Goal: Task Accomplishment & Management: Complete application form

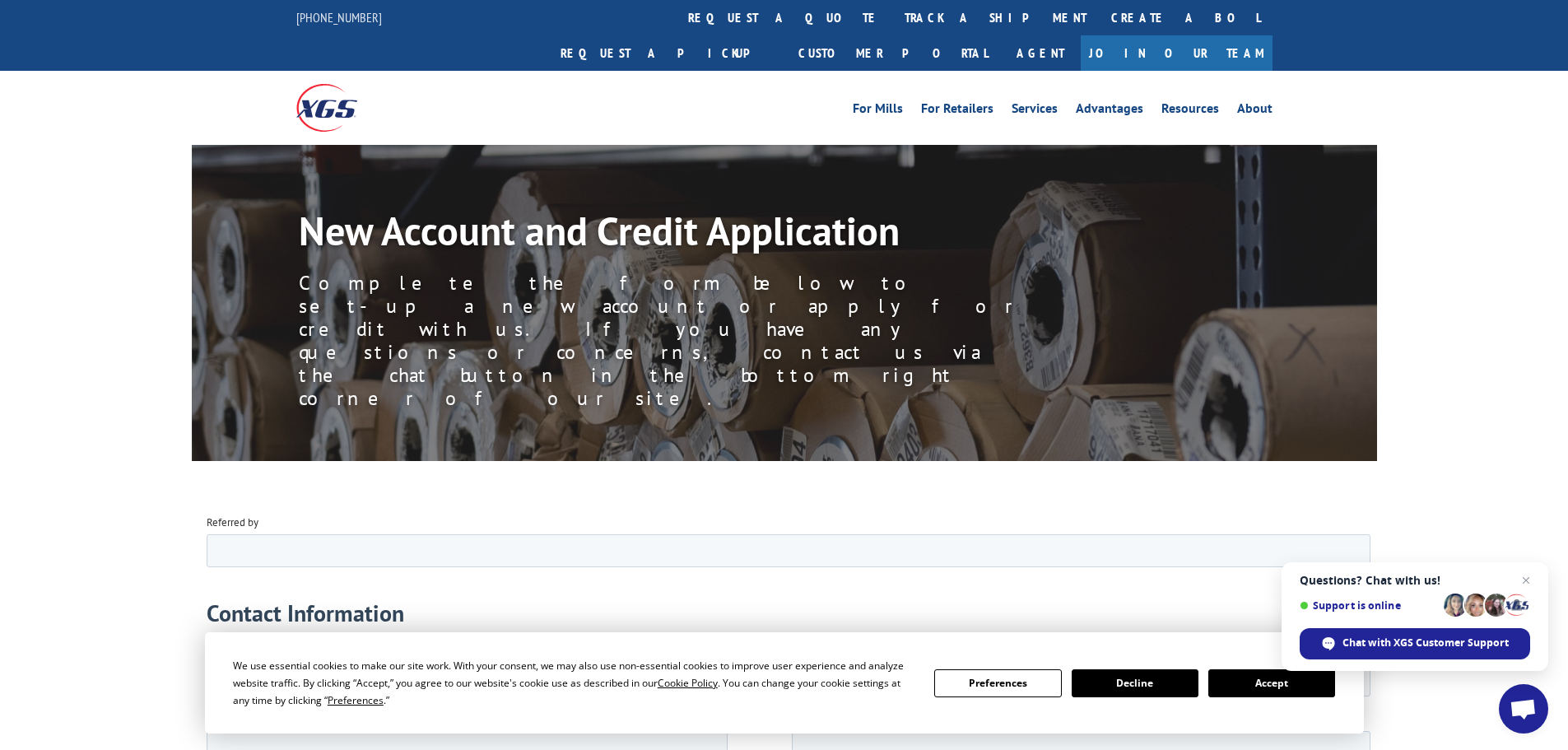
scroll to position [247, 0]
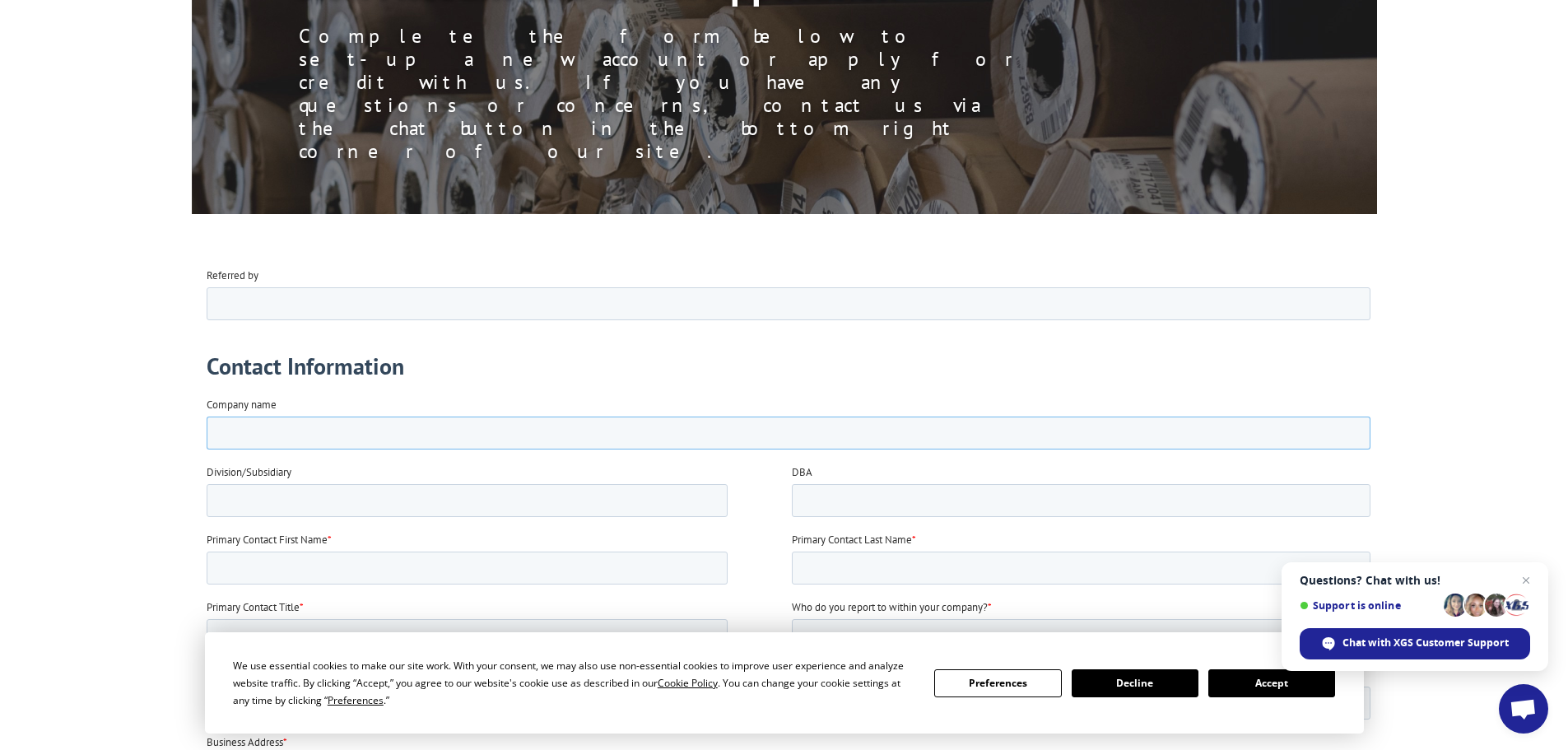
click at [306, 426] on input "Company name" at bounding box center [787, 432] width 1164 height 33
type input "[PERSON_NAME] Construction & Flooring"
click at [849, 499] on input "DBA" at bounding box center [1080, 499] width 578 height 33
click at [605, 551] on div at bounding box center [494, 566] width 578 height 33
type input "[PERSON_NAME]"
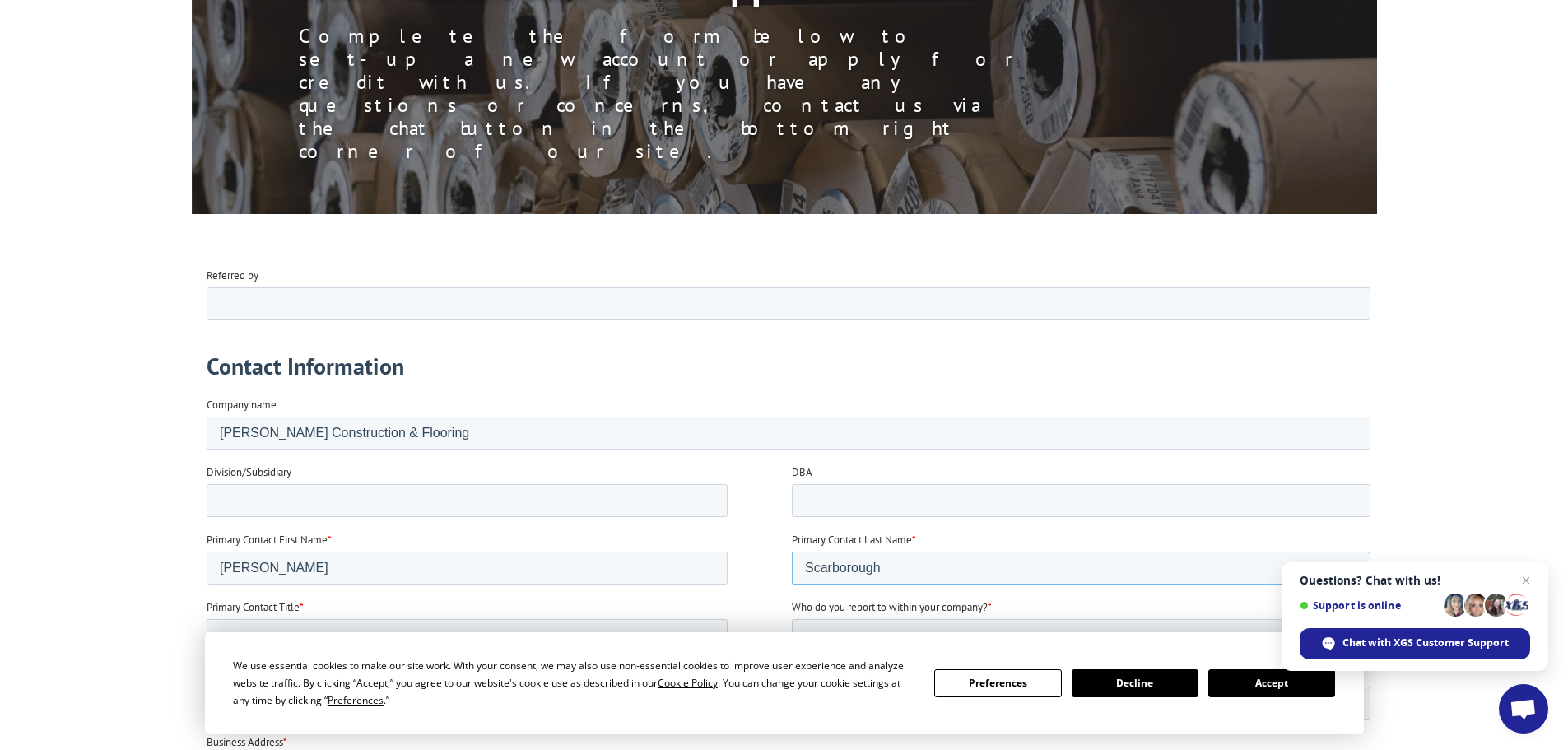
type input "Scarborough"
type input "VP of Sales & Design"
type input "President"
click at [442, 694] on input "Primary Contact Phone Number *" at bounding box center [466, 701] width 521 height 33
click at [1257, 682] on button "Accept" at bounding box center [1271, 682] width 127 height 28
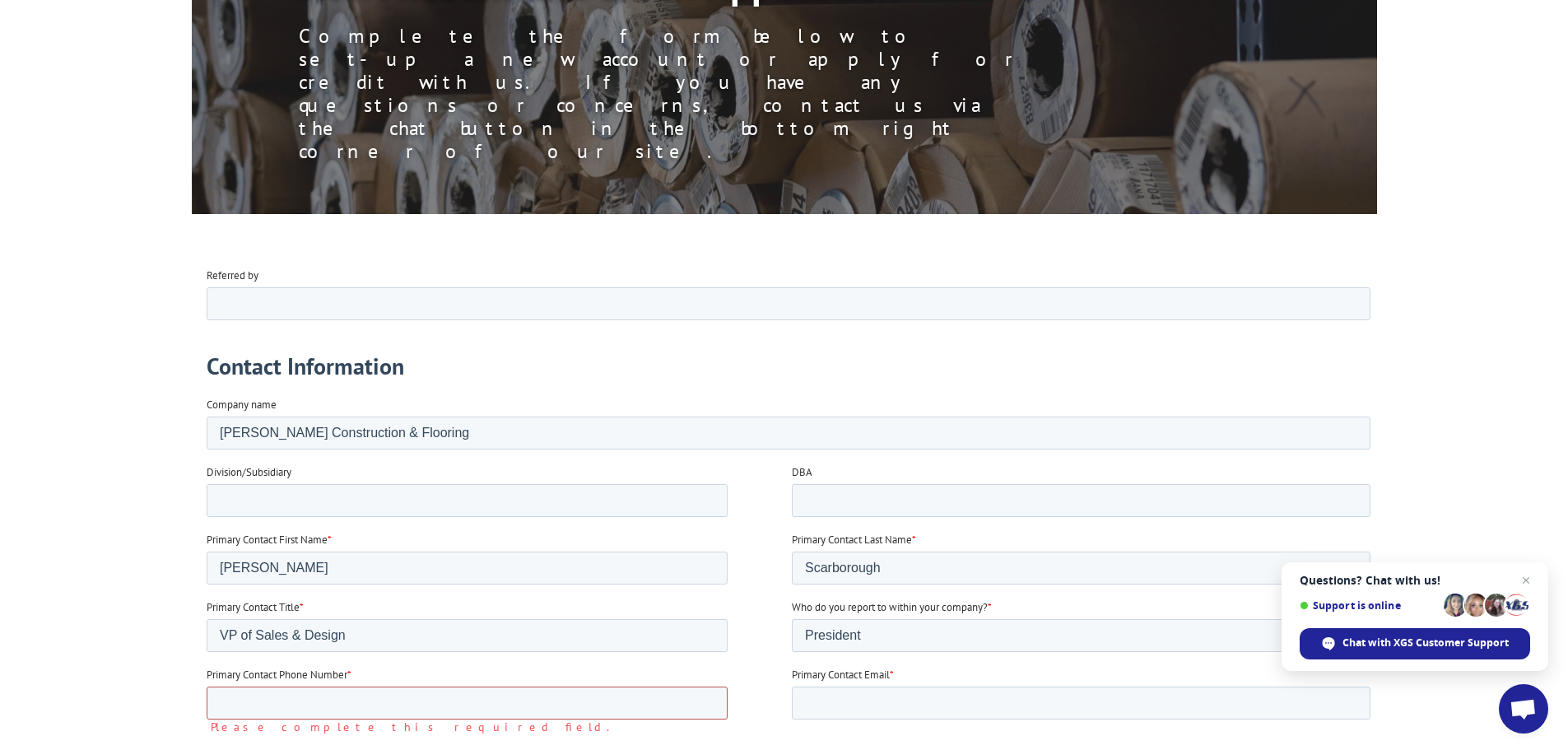
click at [448, 704] on input "Primary Contact Phone Number *" at bounding box center [466, 701] width 521 height 33
type input "9712190921"
type input "[EMAIL_ADDRESS][DOMAIN_NAME]"
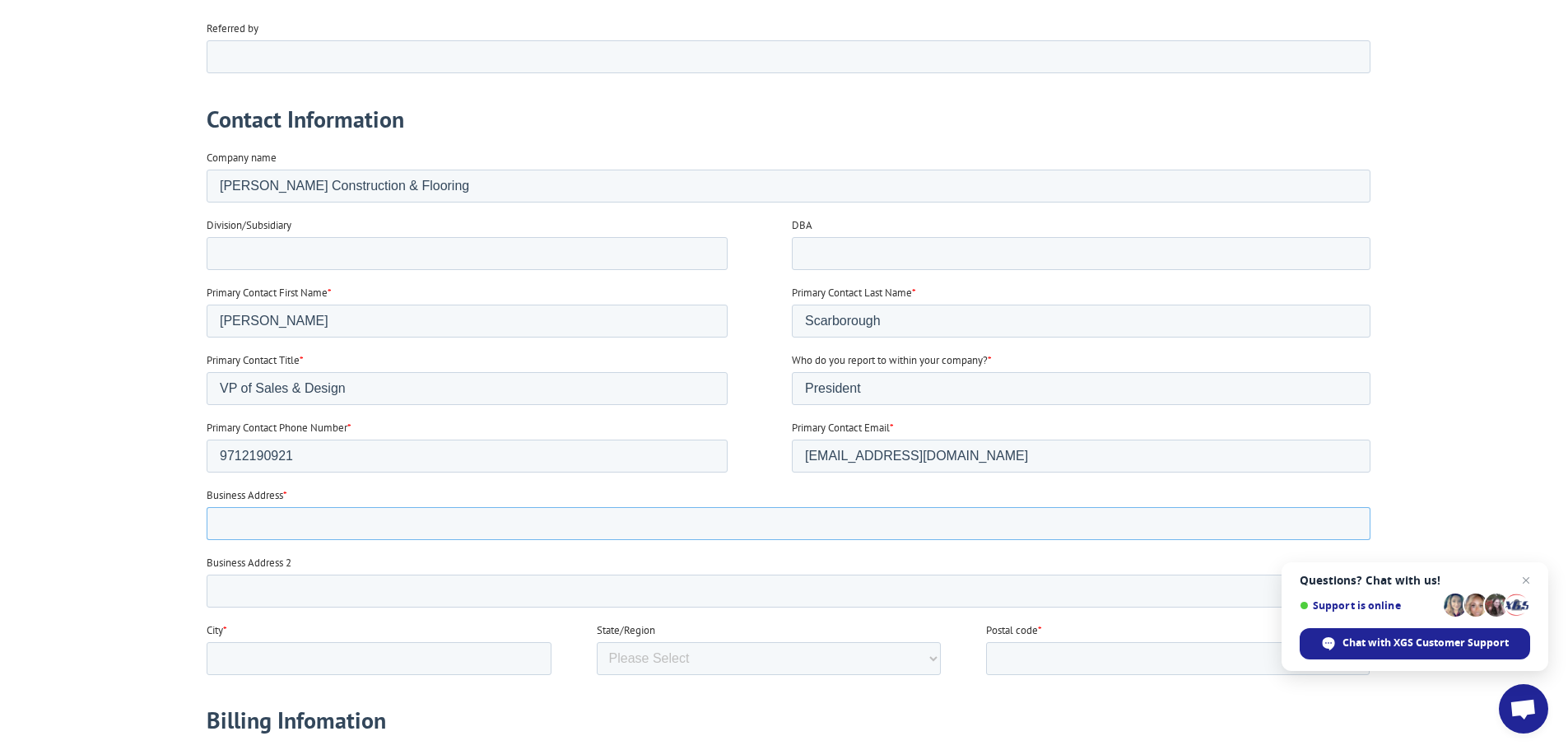
drag, startPoint x: 354, startPoint y: 522, endPoint x: 365, endPoint y: 525, distance: 11.4
click at [354, 522] on input "Business Address *" at bounding box center [787, 522] width 1164 height 33
type input "845 NE [GEOGRAPHIC_DATA]"
click at [316, 656] on input "City *" at bounding box center [377, 657] width 344 height 33
type input "[PERSON_NAME]"
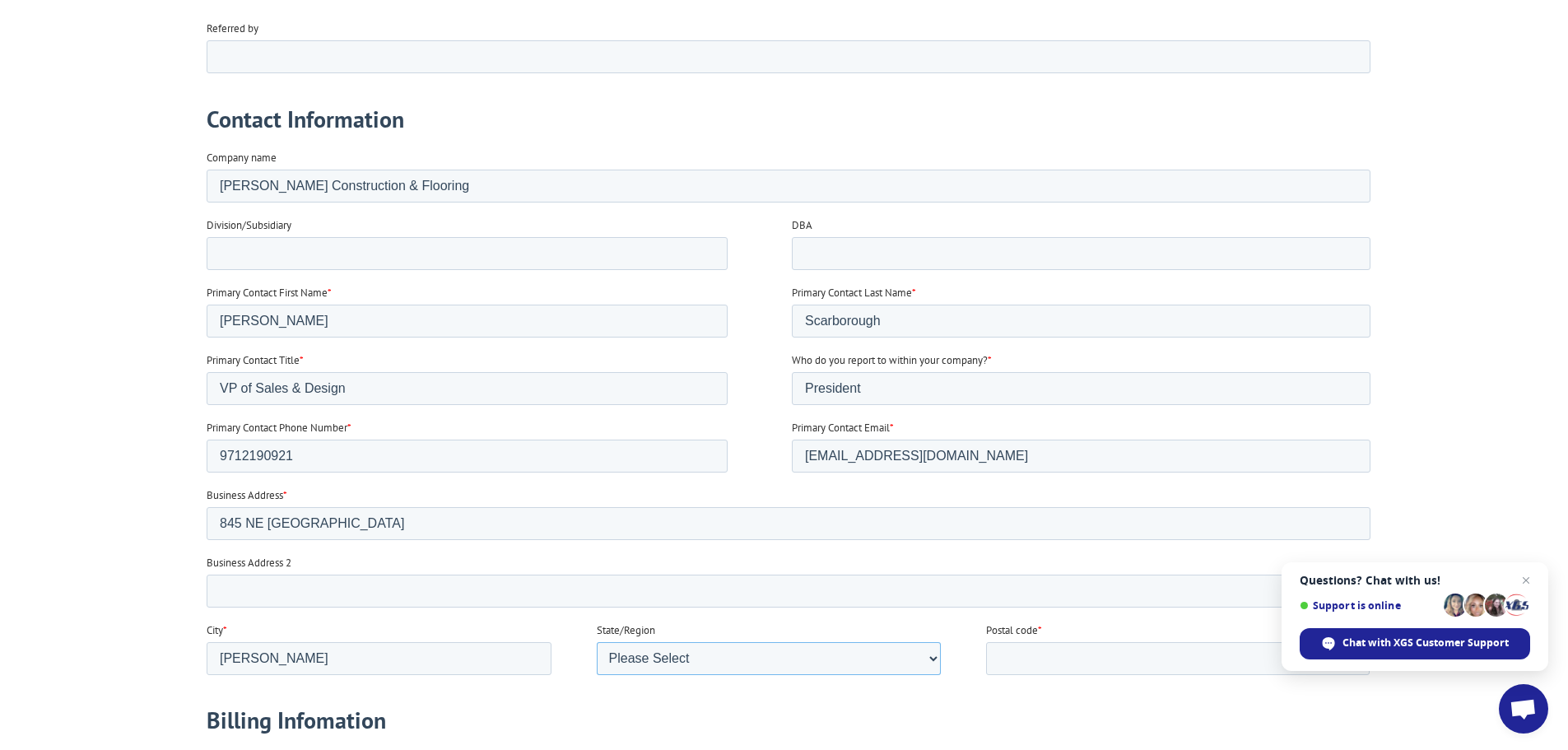
click at [633, 649] on select "Please Select [US_STATE] [US_STATE] [US_STATE] [US_STATE] [US_STATE] [US_STATE]…" at bounding box center [768, 657] width 344 height 33
select select "[US_STATE]"
click at [596, 674] on select "Please Select [US_STATE] [US_STATE] [US_STATE] [US_STATE] [US_STATE] [US_STATE]…" at bounding box center [768, 657] width 344 height 33
click at [1017, 658] on input "Postal code *" at bounding box center [1177, 657] width 384 height 33
type input "97030"
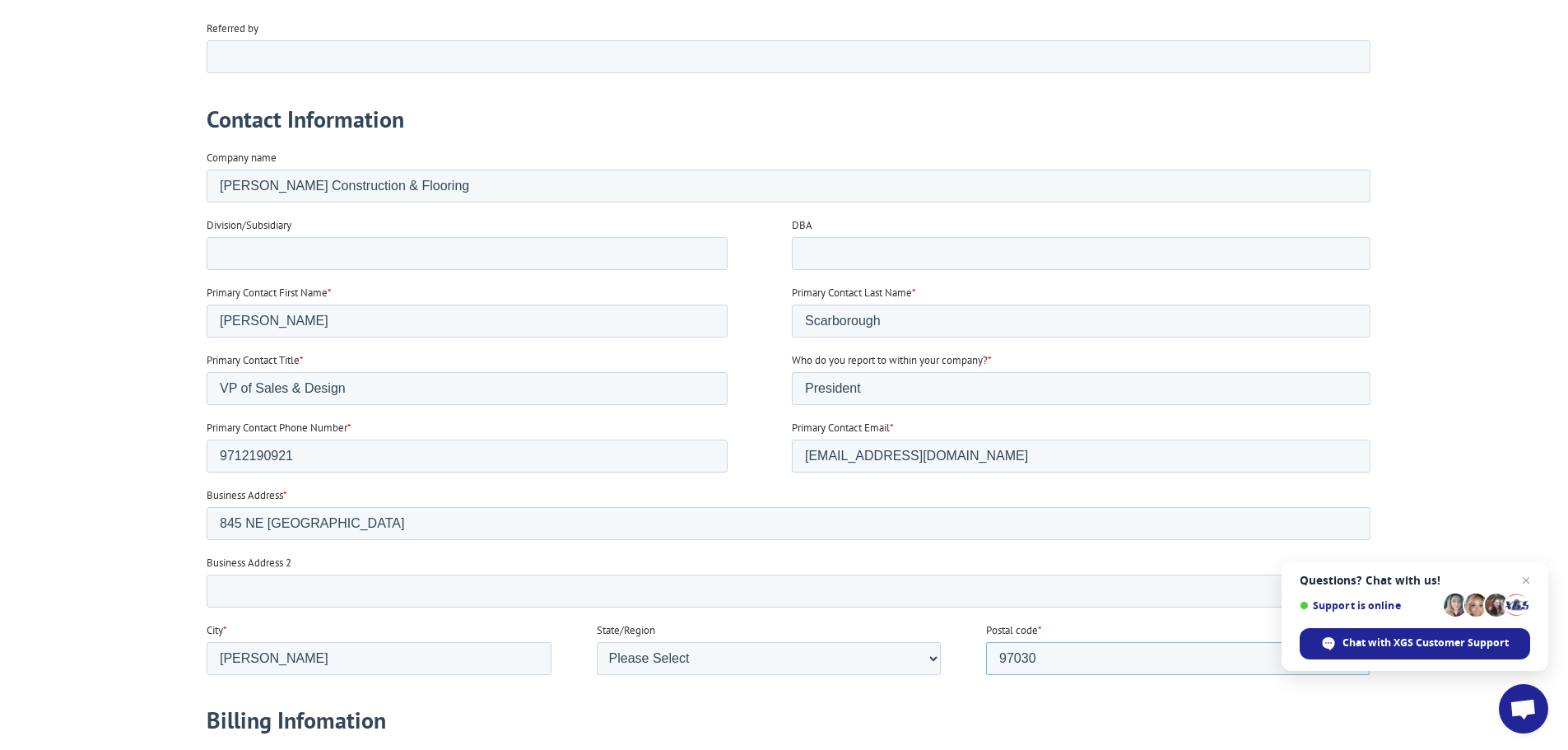
scroll to position [659, 0]
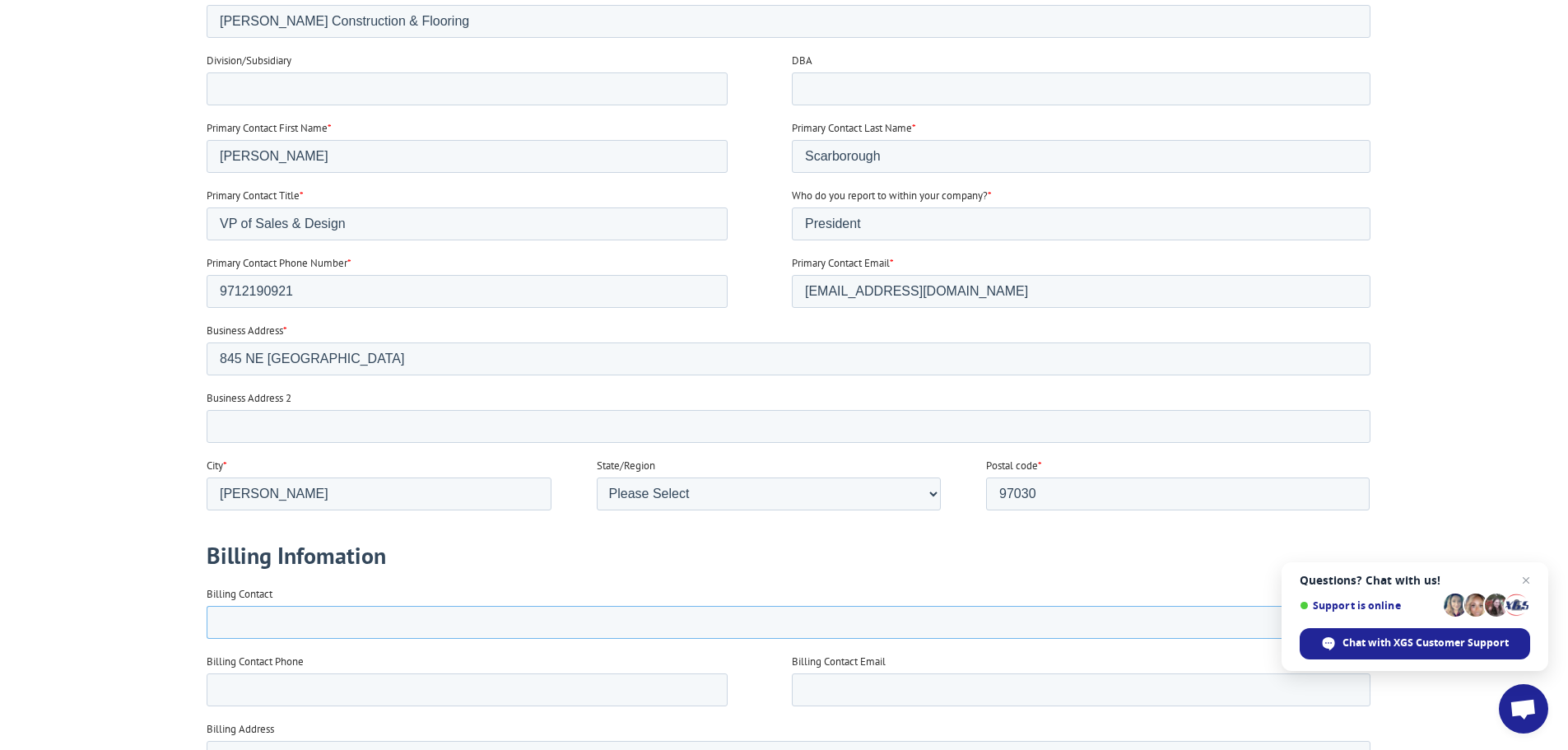
click at [298, 619] on input "Billing Contact" at bounding box center [787, 622] width 1164 height 33
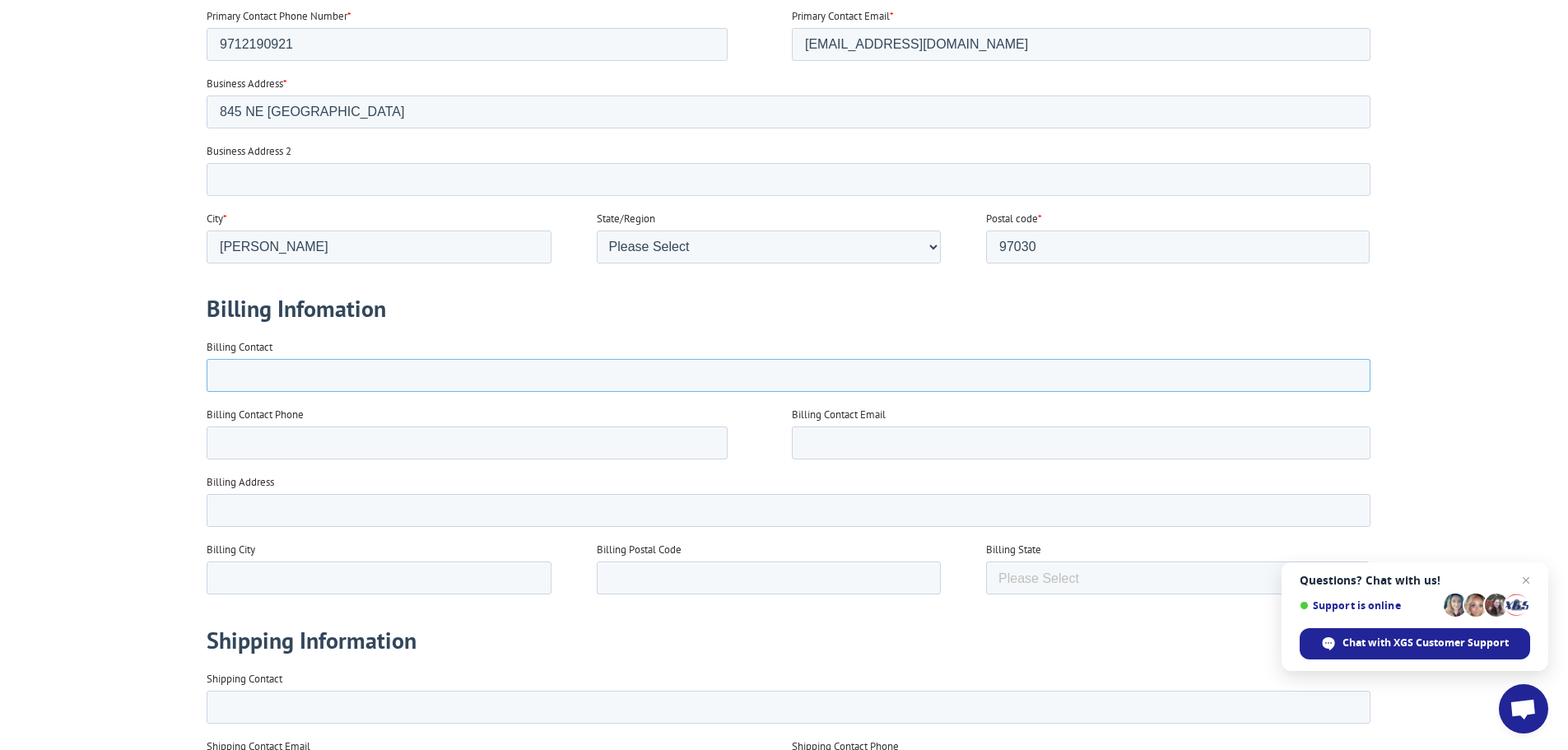
click at [244, 377] on input "Billing Contact" at bounding box center [787, 375] width 1164 height 33
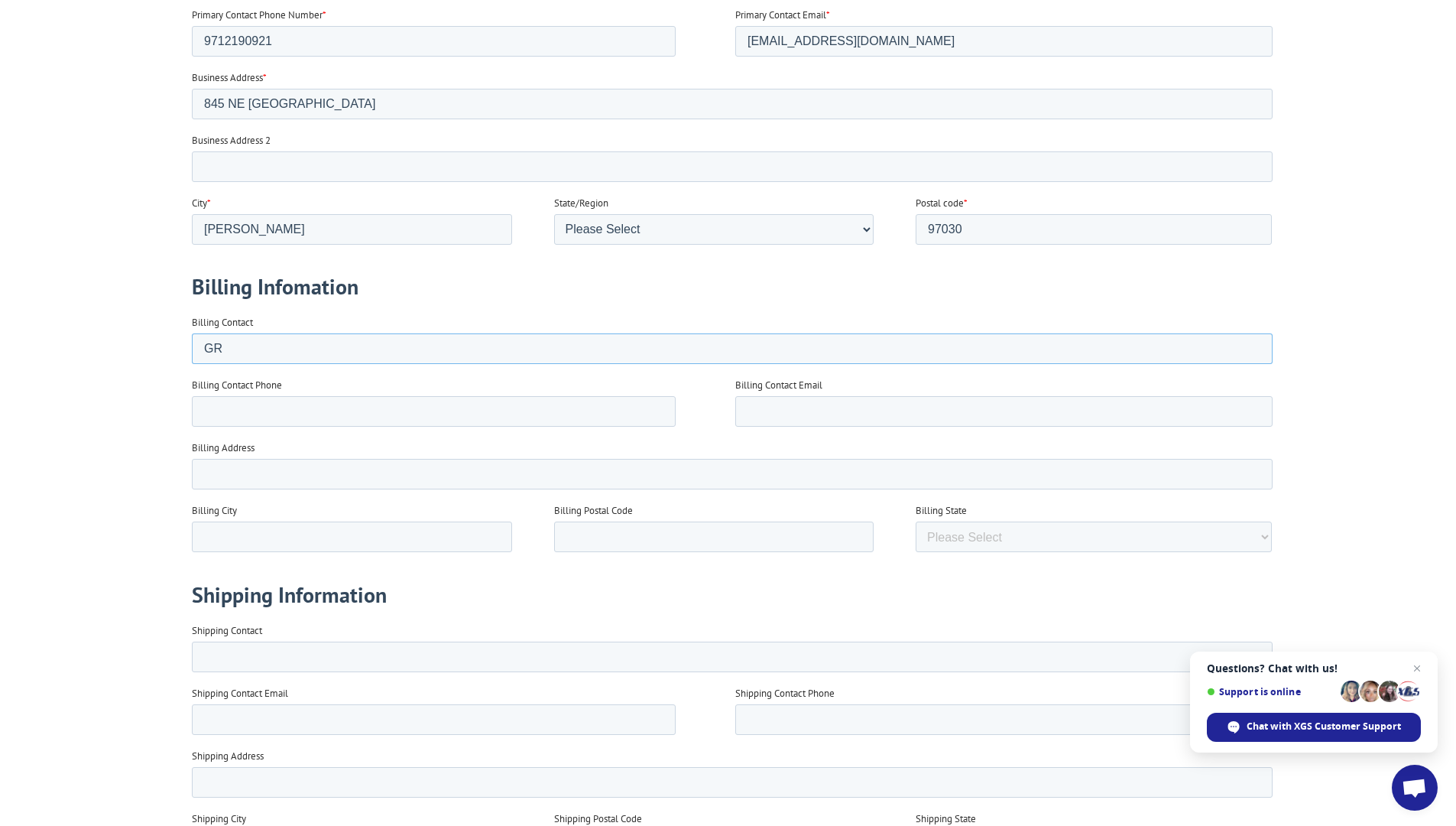
click at [310, 333] on input "GR" at bounding box center [731, 348] width 1081 height 30
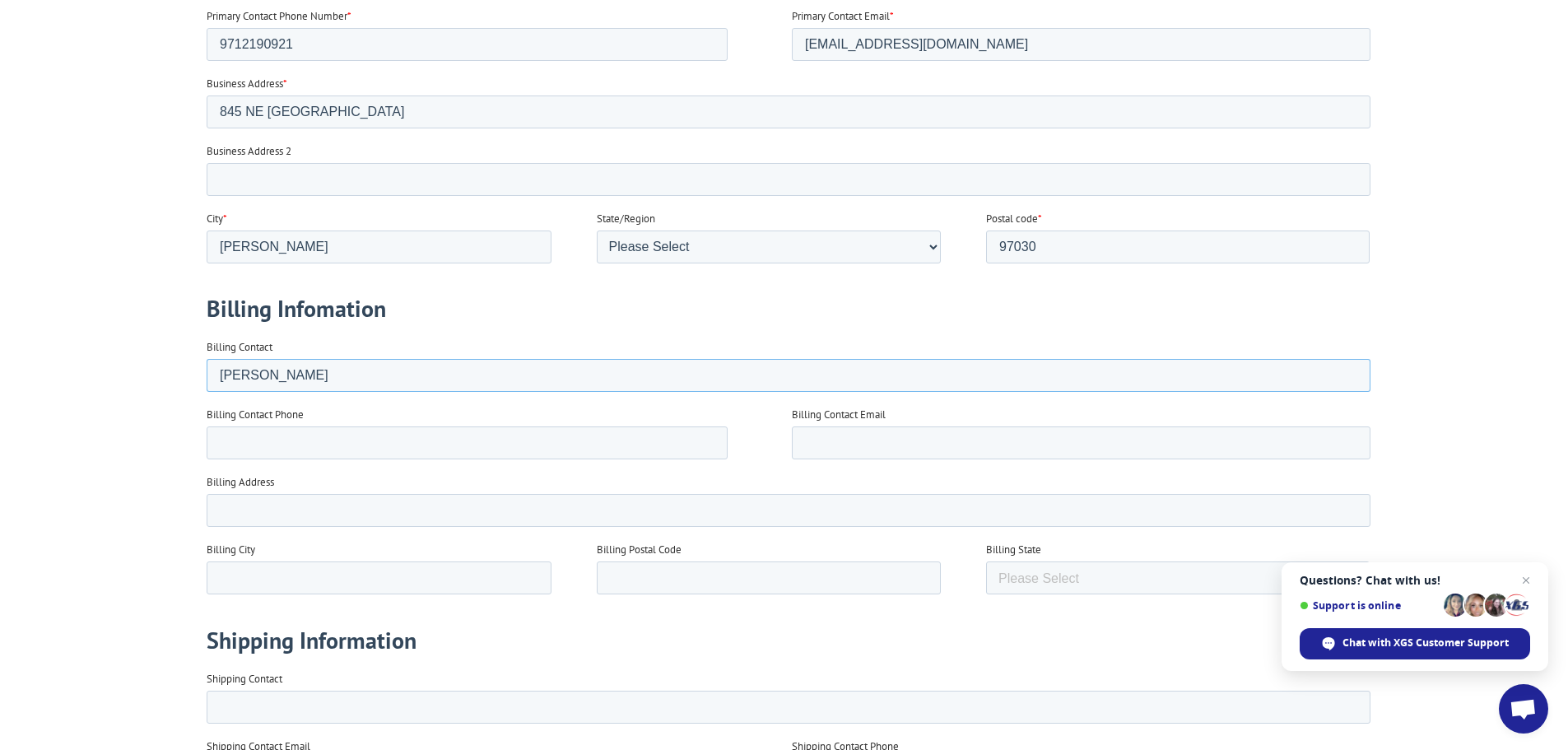
type input "[PERSON_NAME]"
type input "5038168076"
type input "[PERSON_NAME][EMAIL_ADDRESS][DOMAIN_NAME]"
type input "[STREET_ADDRESS]"
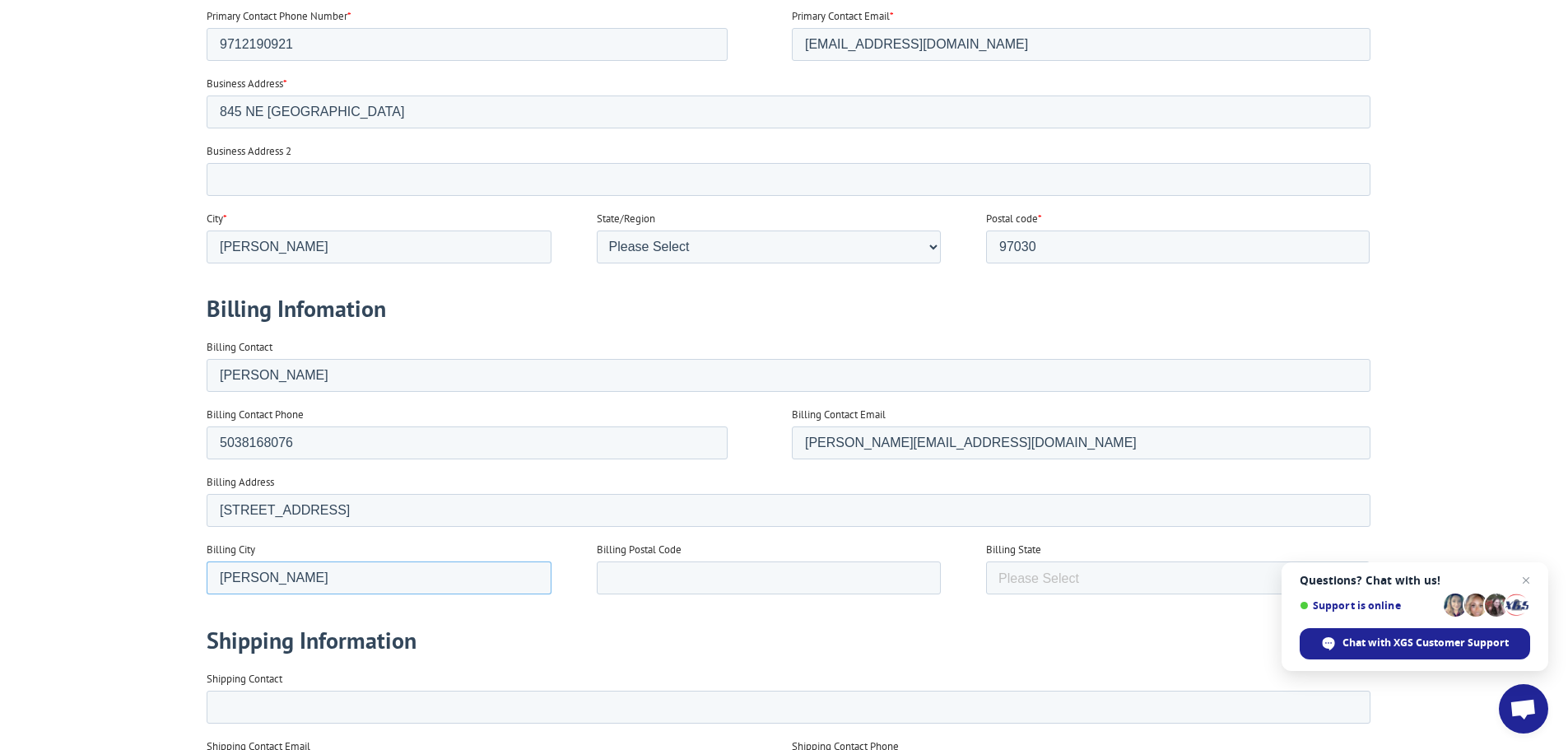
type input "[PERSON_NAME]"
type input "97030"
click at [1065, 577] on select "Please Select [US_STATE] [US_STATE] [US_STATE] [US_STATE] [US_STATE] [US_STATE]…" at bounding box center [1177, 577] width 384 height 33
select select "[US_STATE]"
click at [985, 594] on select "Please Select [US_STATE] [US_STATE] [US_STATE] [US_STATE] [US_STATE] [US_STATE]…" at bounding box center [1177, 577] width 384 height 33
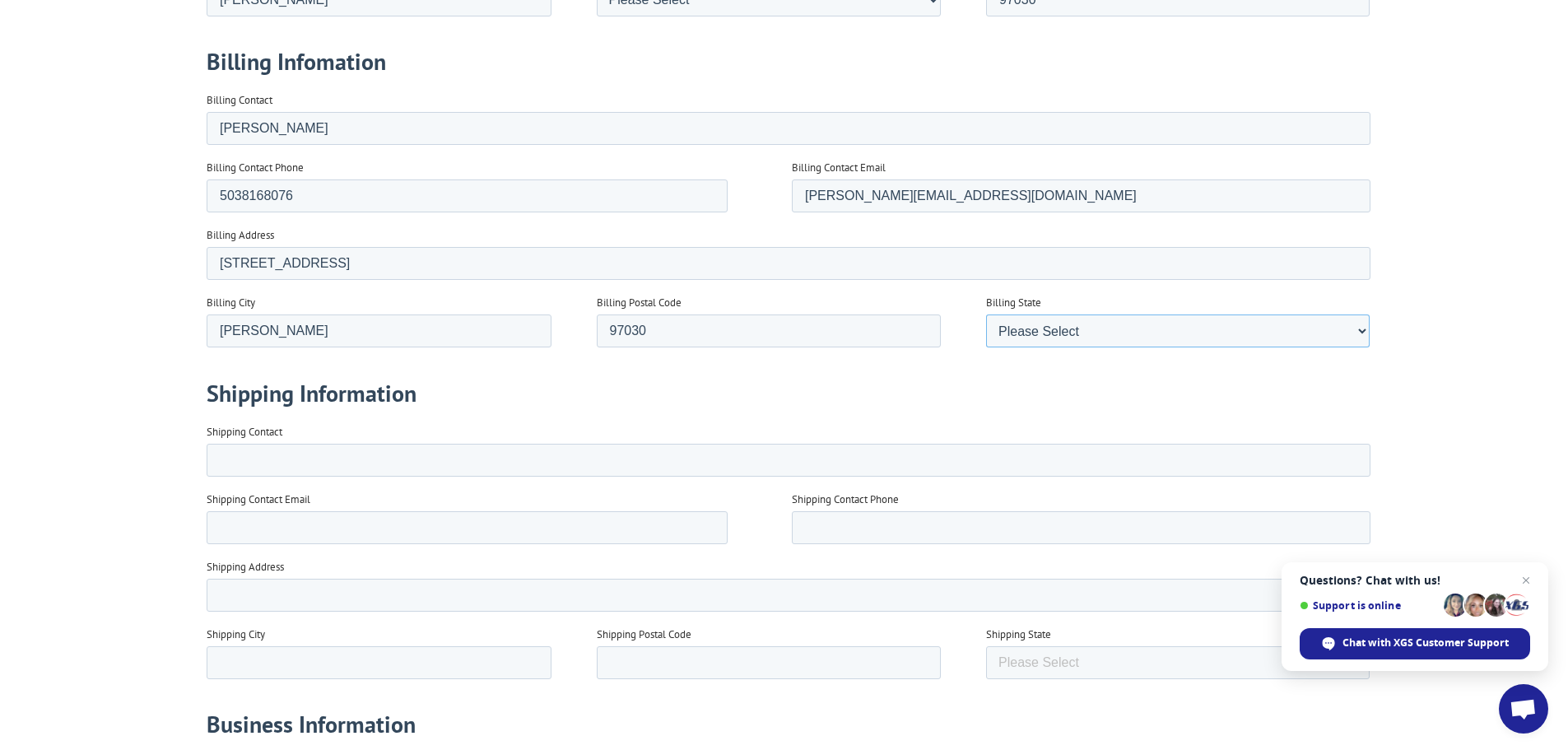
scroll to position [1234, 0]
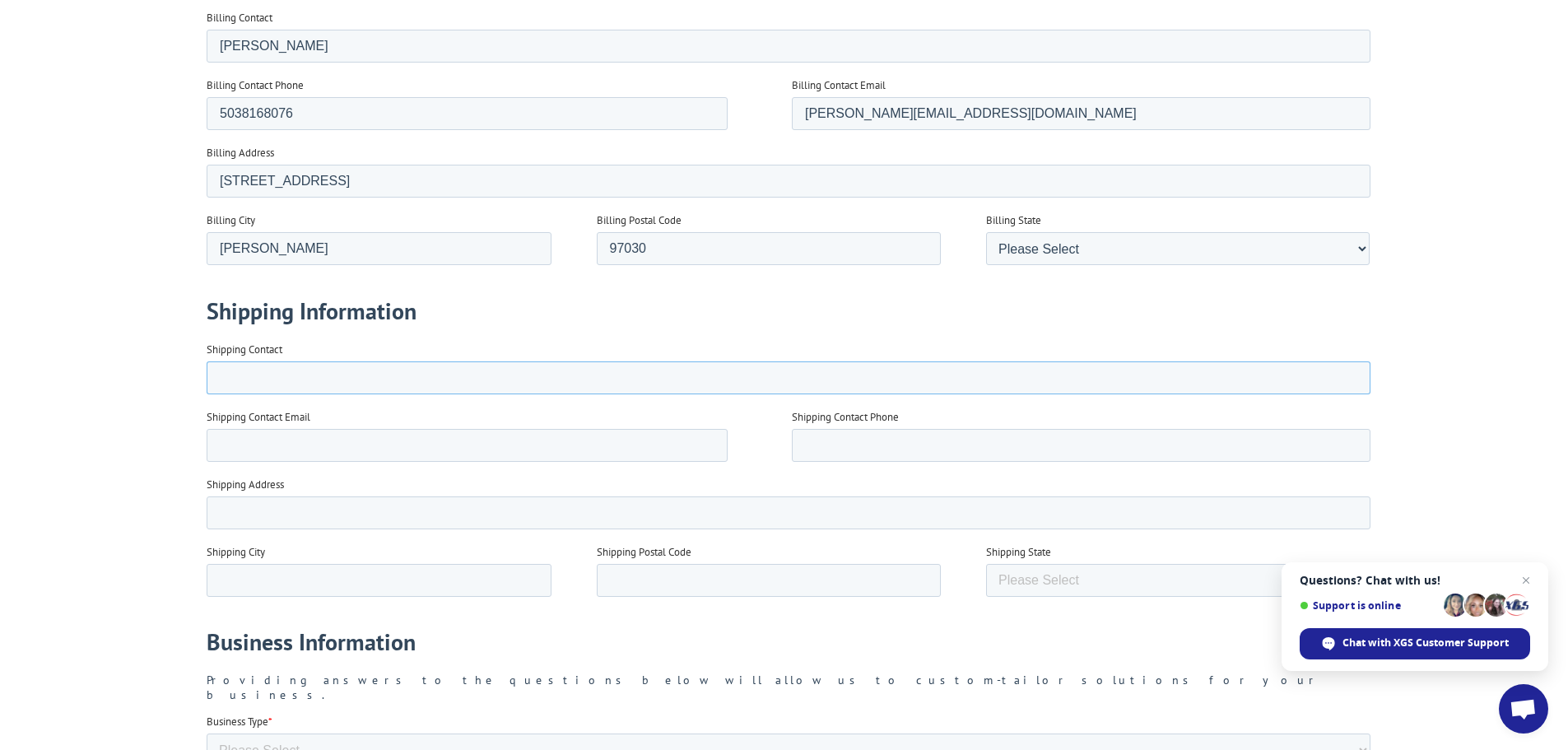
click at [256, 361] on input "Shipping Contact" at bounding box center [787, 377] width 1164 height 33
type input "[PERSON_NAME]"
type input "[EMAIL_ADDRESS][DOMAIN_NAME]"
click at [936, 453] on input "Shipping Contact Phone" at bounding box center [1080, 445] width 578 height 33
type input "9712190921"
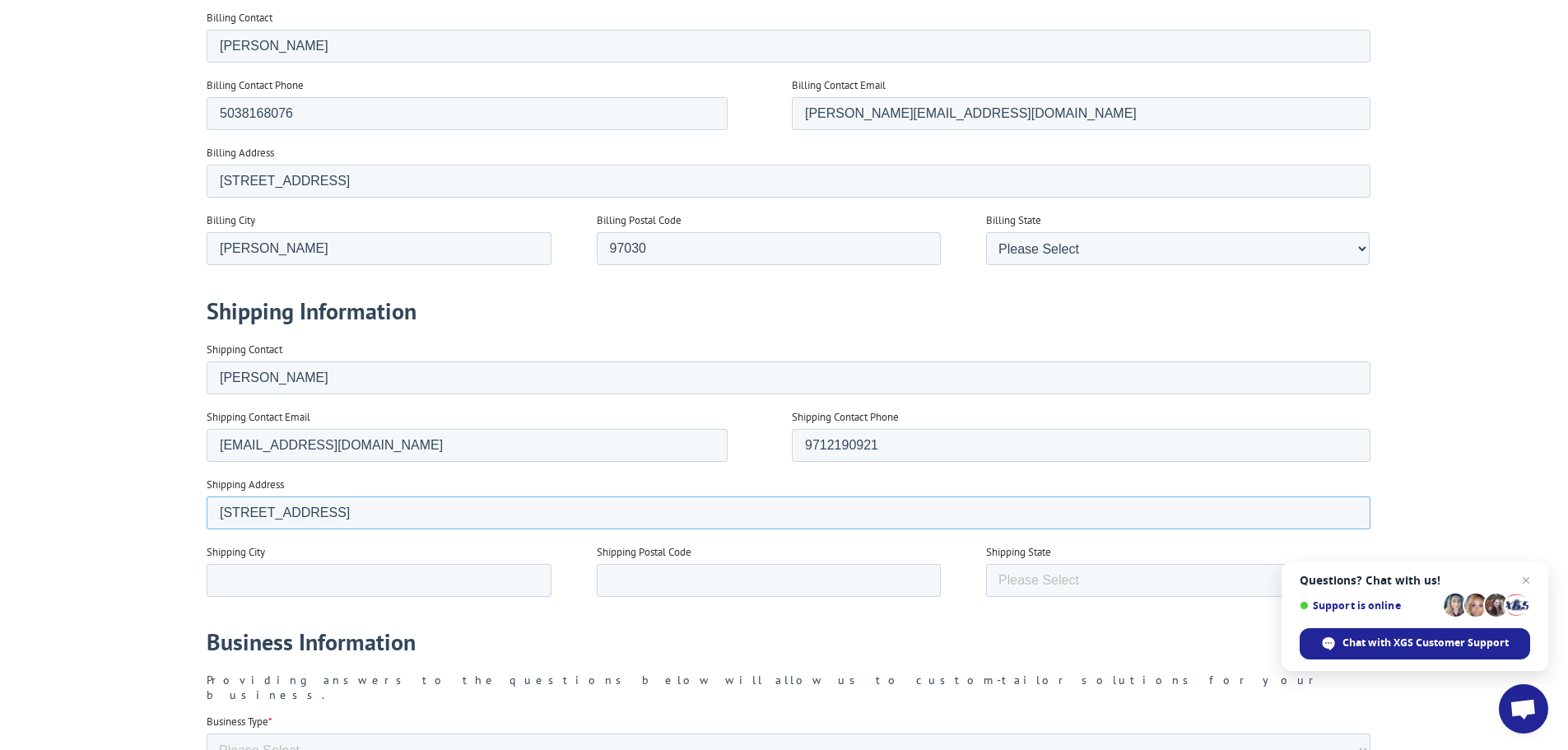
type input "[STREET_ADDRESS]"
type input "[PERSON_NAME]"
type input "O"
type input "97030"
select select "[US_STATE]"
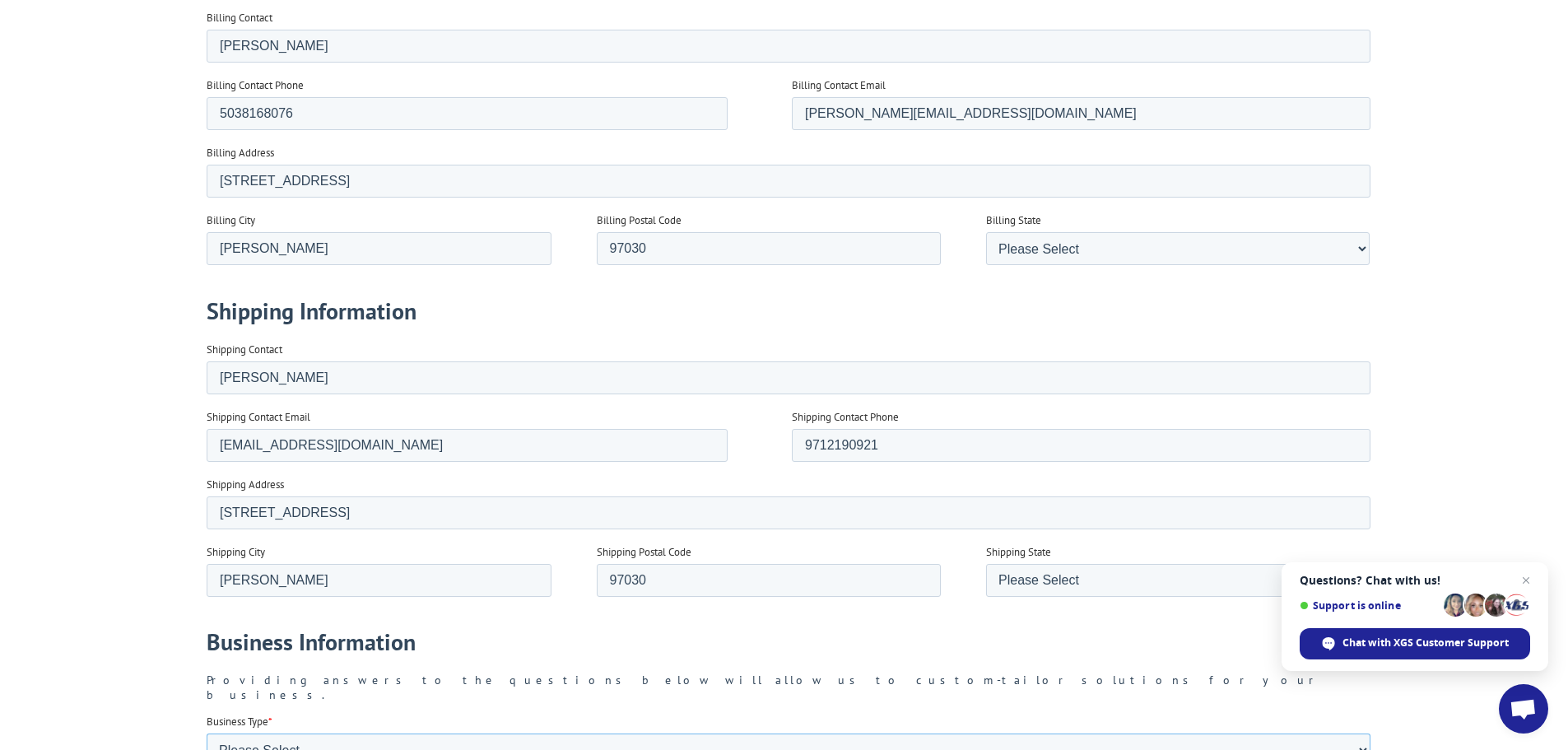
scroll to position [1482, 0]
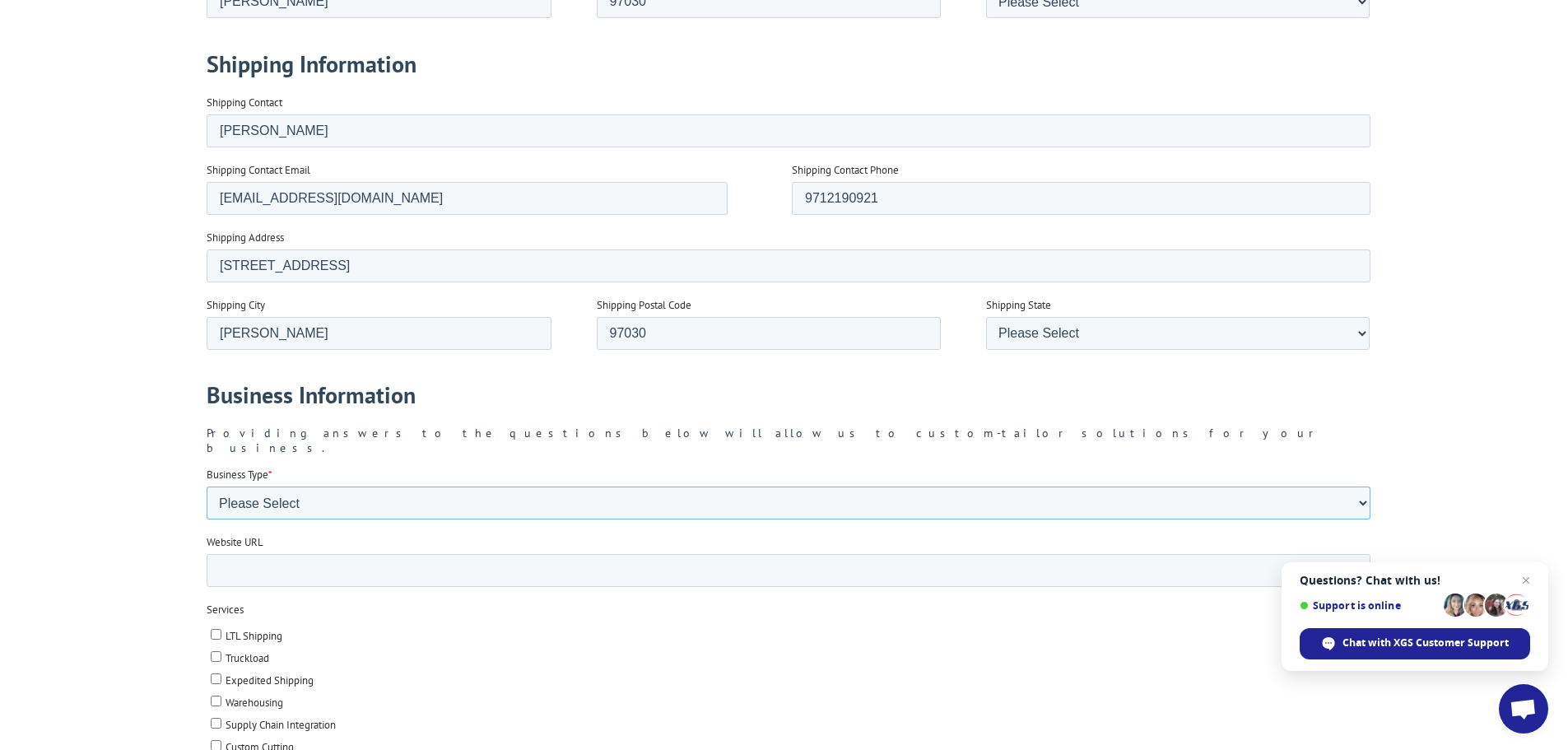
click at [304, 486] on select "Please Select Flooring Mill, Manufacturer, or Importer Manufacturer - Other Nat…" at bounding box center [787, 502] width 1164 height 33
select select "Independent Retailer"
click at [205, 520] on select "Please Select Flooring Mill, Manufacturer, or Importer Manufacturer - Other Nat…" at bounding box center [787, 502] width 1164 height 33
click at [256, 558] on input "Website URL" at bounding box center [787, 570] width 1164 height 33
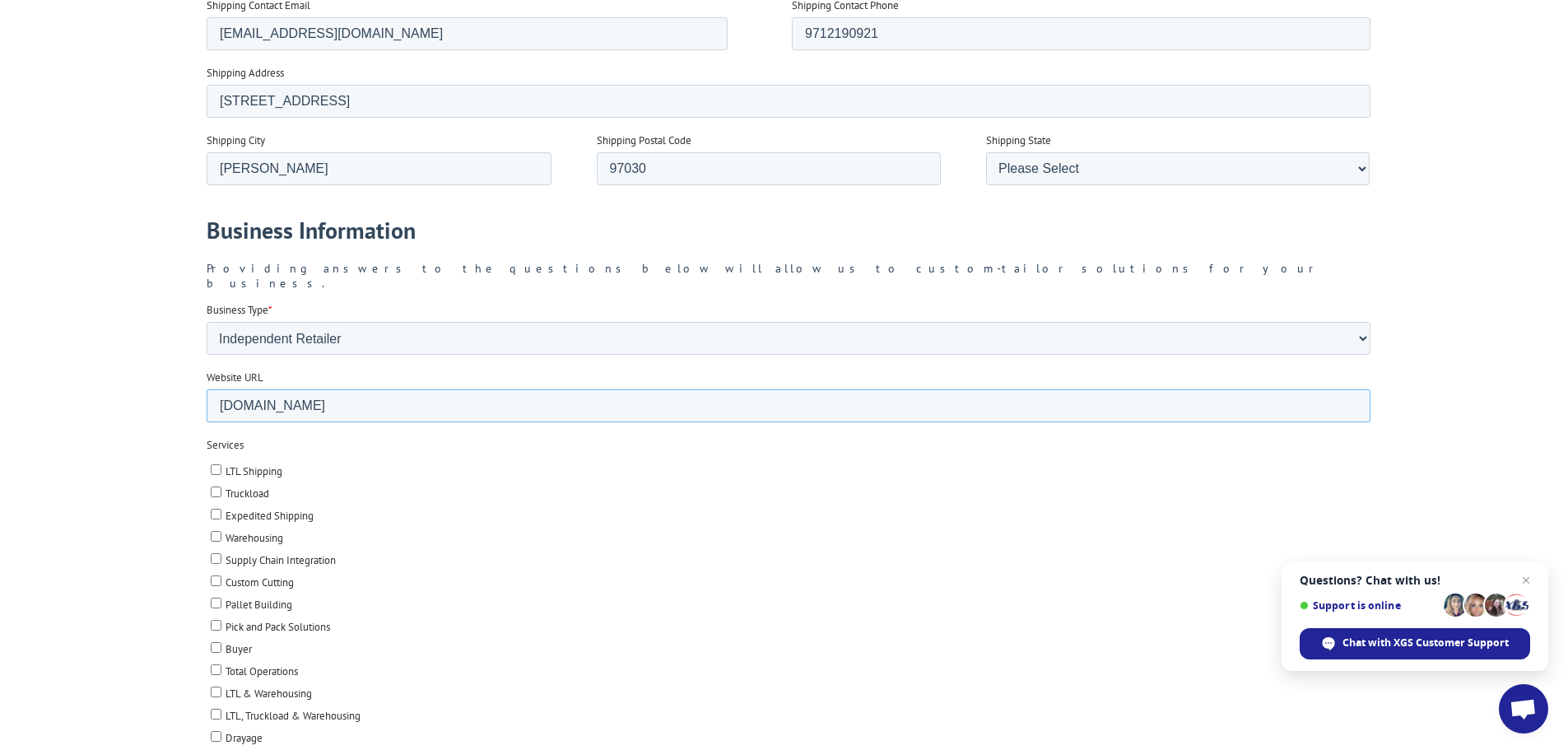
type input "[DOMAIN_NAME]"
click at [217, 530] on input "Warehousing" at bounding box center [215, 535] width 11 height 11
checkbox input "true"
click at [215, 642] on input "Buyer" at bounding box center [215, 647] width 11 height 11
checkbox input "true"
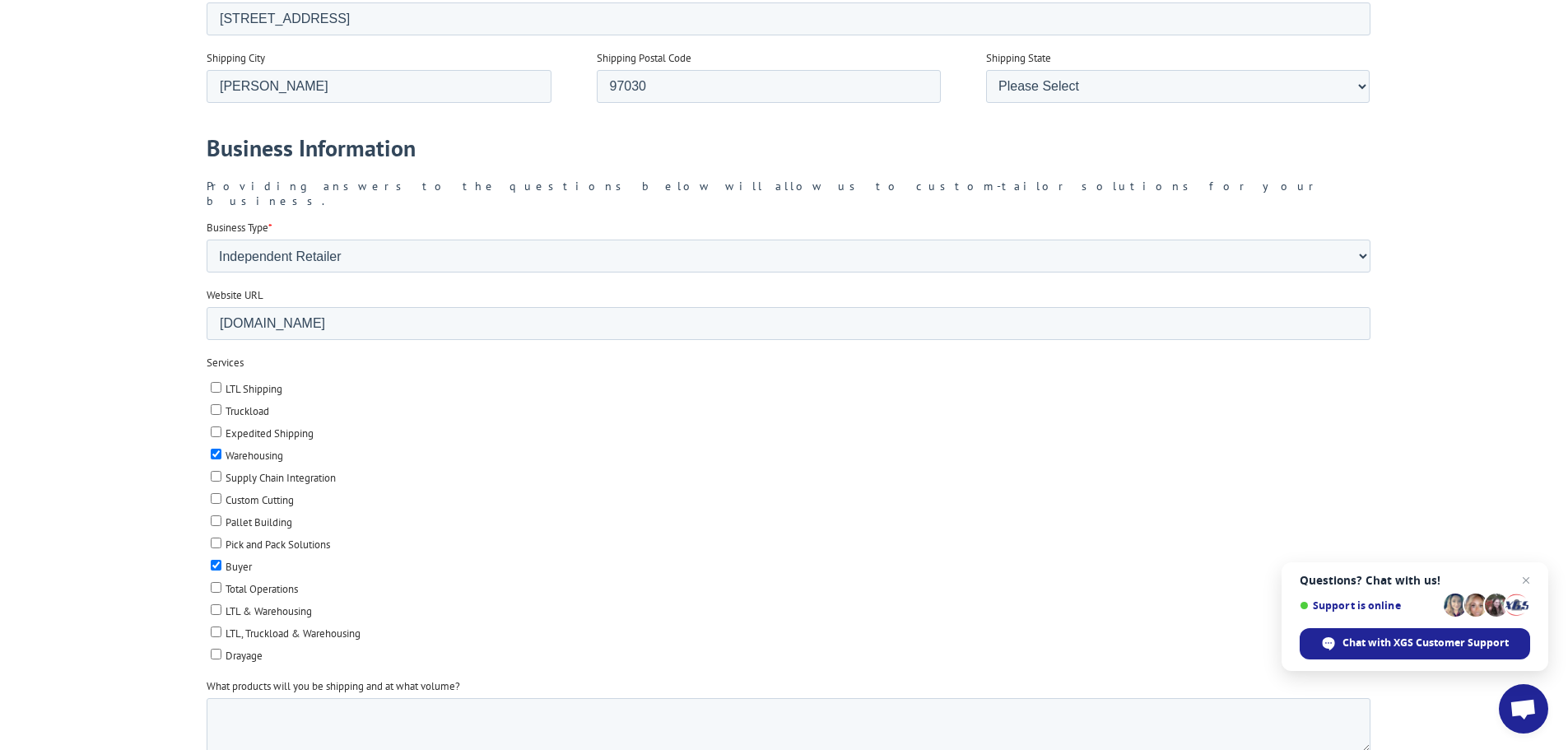
scroll to position [1810, 0]
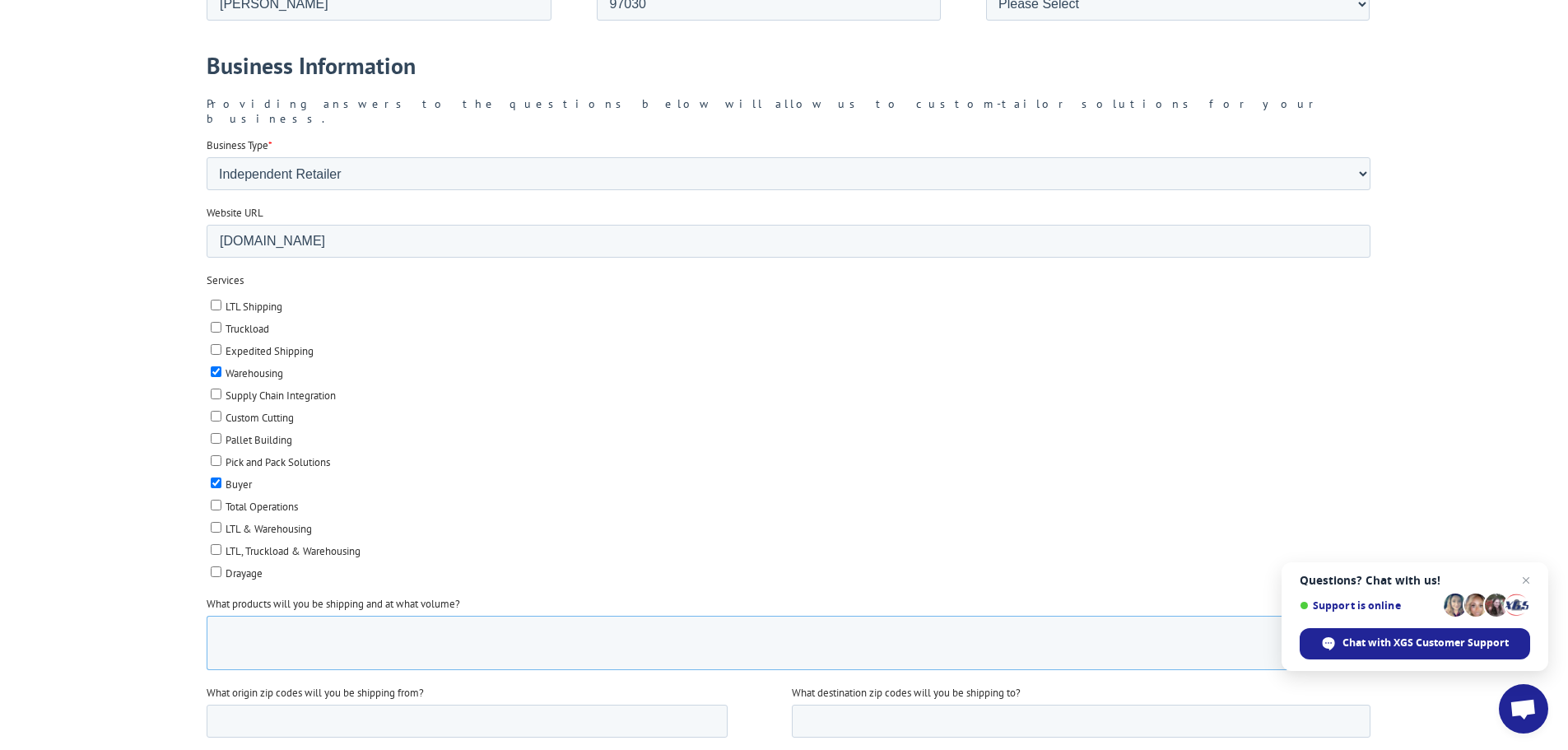
click at [323, 616] on textarea "What products will you be shipping and at what volume?" at bounding box center [787, 643] width 1164 height 54
type textarea "Full cars of carpet and other floorign"
click at [279, 705] on input "What origin zip codes will you be shipping from?" at bounding box center [466, 721] width 521 height 33
type input "G"
type input "Dalton GA"
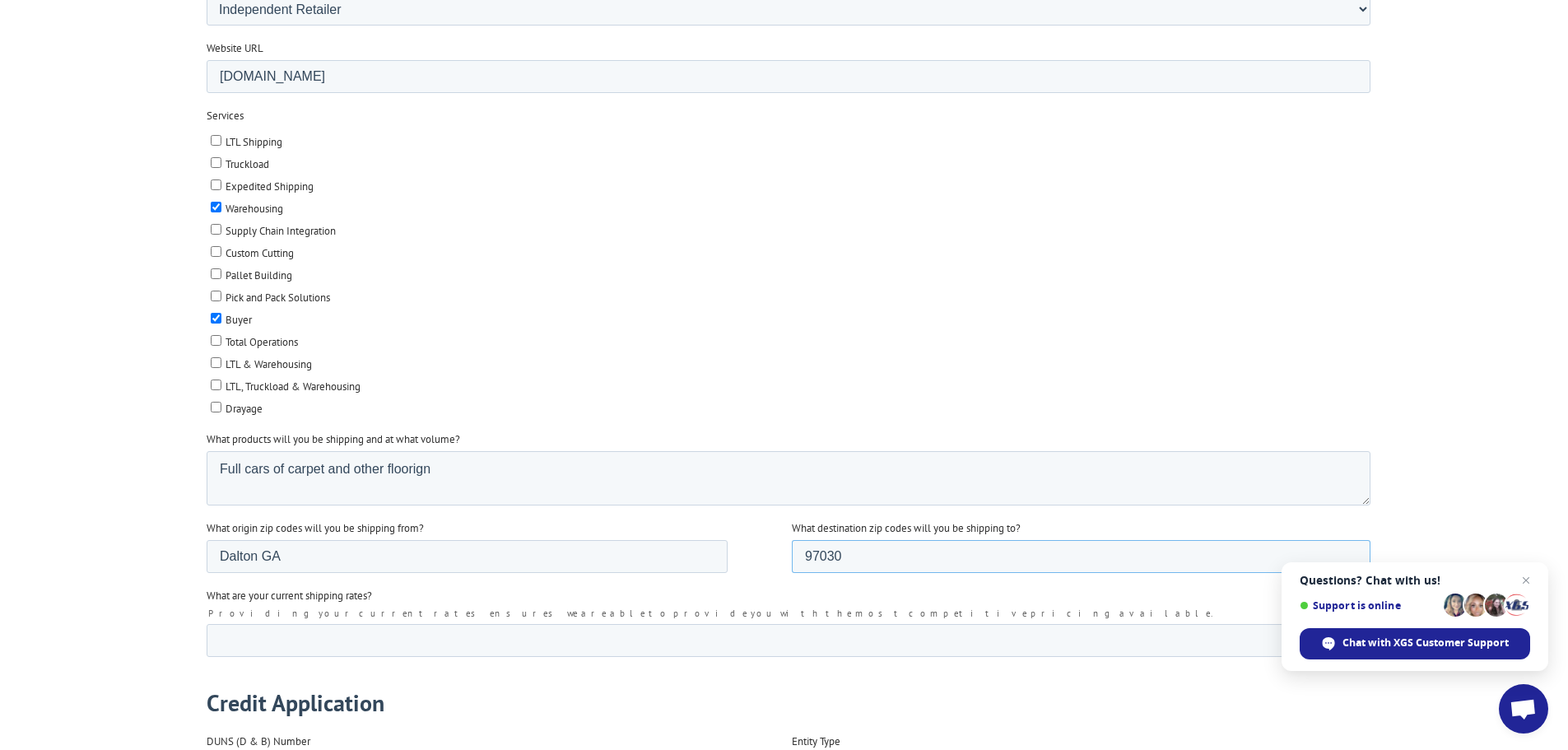
scroll to position [2222, 0]
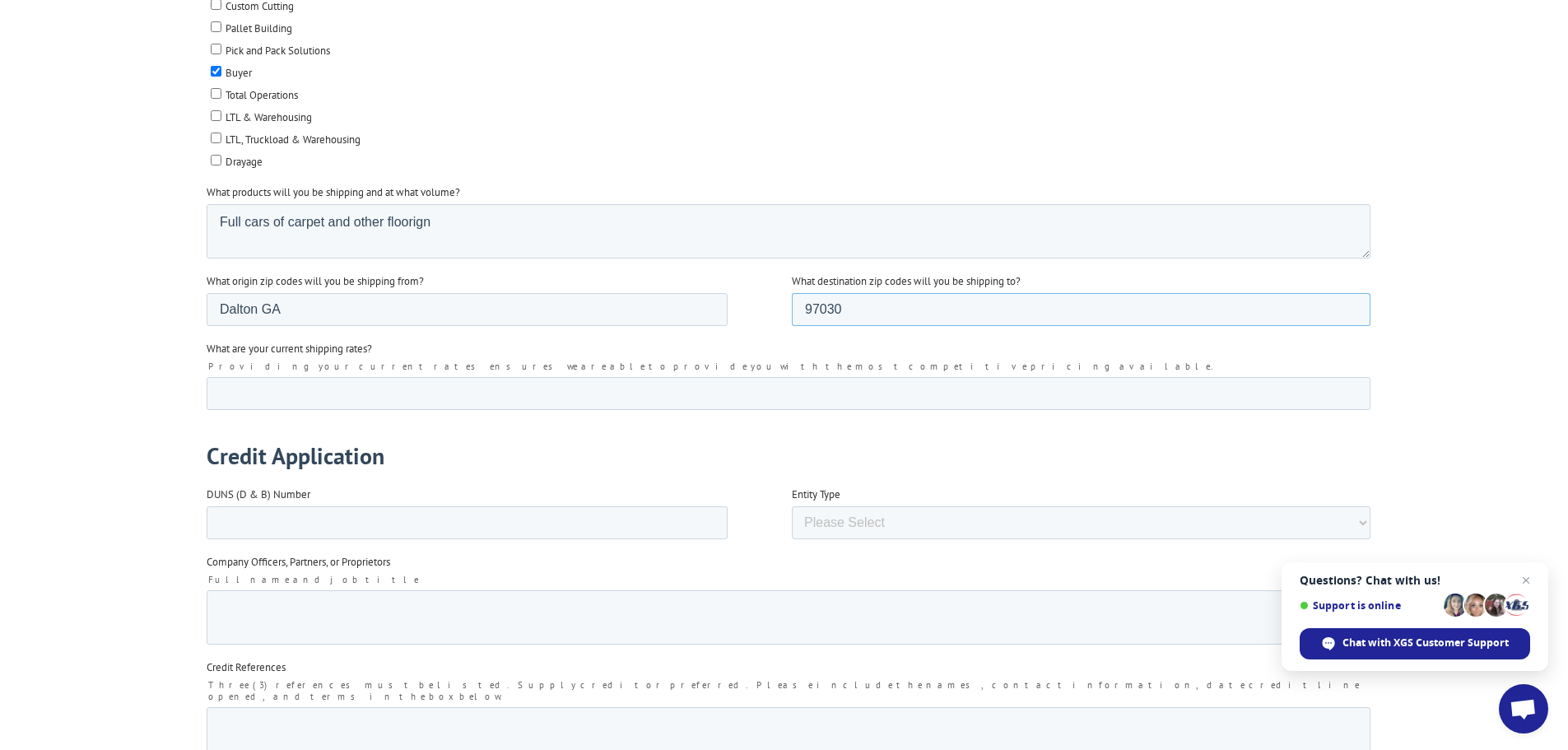
type input "97030"
click at [831, 506] on select "Please Select Corporation Partnership Limited Liability Company (LLC) Sole Prop…" at bounding box center [1080, 522] width 578 height 33
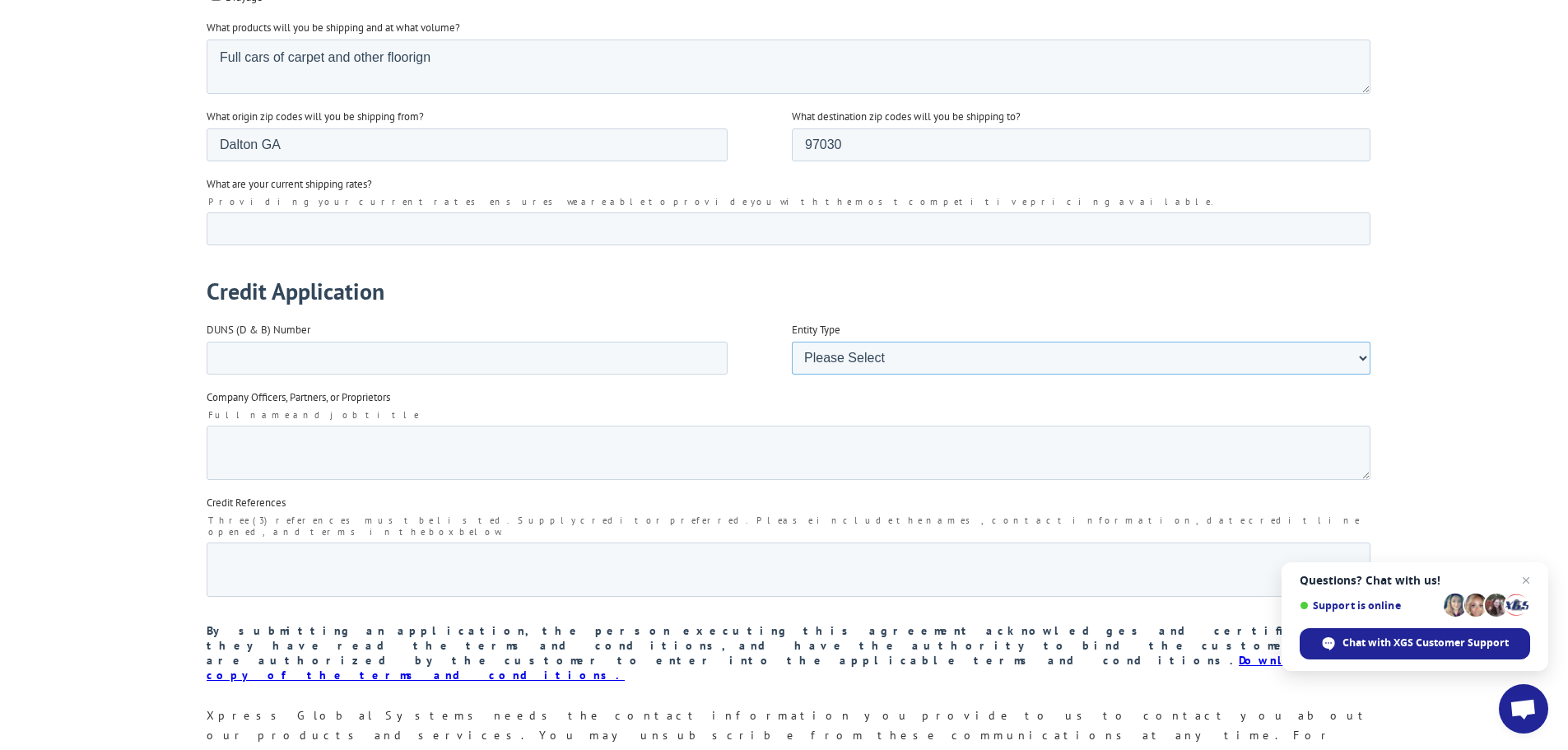
click at [908, 342] on select "Please Select Corporation Partnership Limited Liability Company (LLC) Sole Prop…" at bounding box center [1080, 358] width 578 height 33
select select "Corporation"
click at [791, 375] on select "Please Select Corporation Partnership Limited Liability Company (LLC) Sole Prop…" at bounding box center [1080, 358] width 578 height 33
click at [251, 342] on input "DUNS (D & B) Number" at bounding box center [466, 358] width 521 height 33
click at [227, 426] on textarea "Company Officers, Partners, or Proprietors" at bounding box center [787, 453] width 1164 height 54
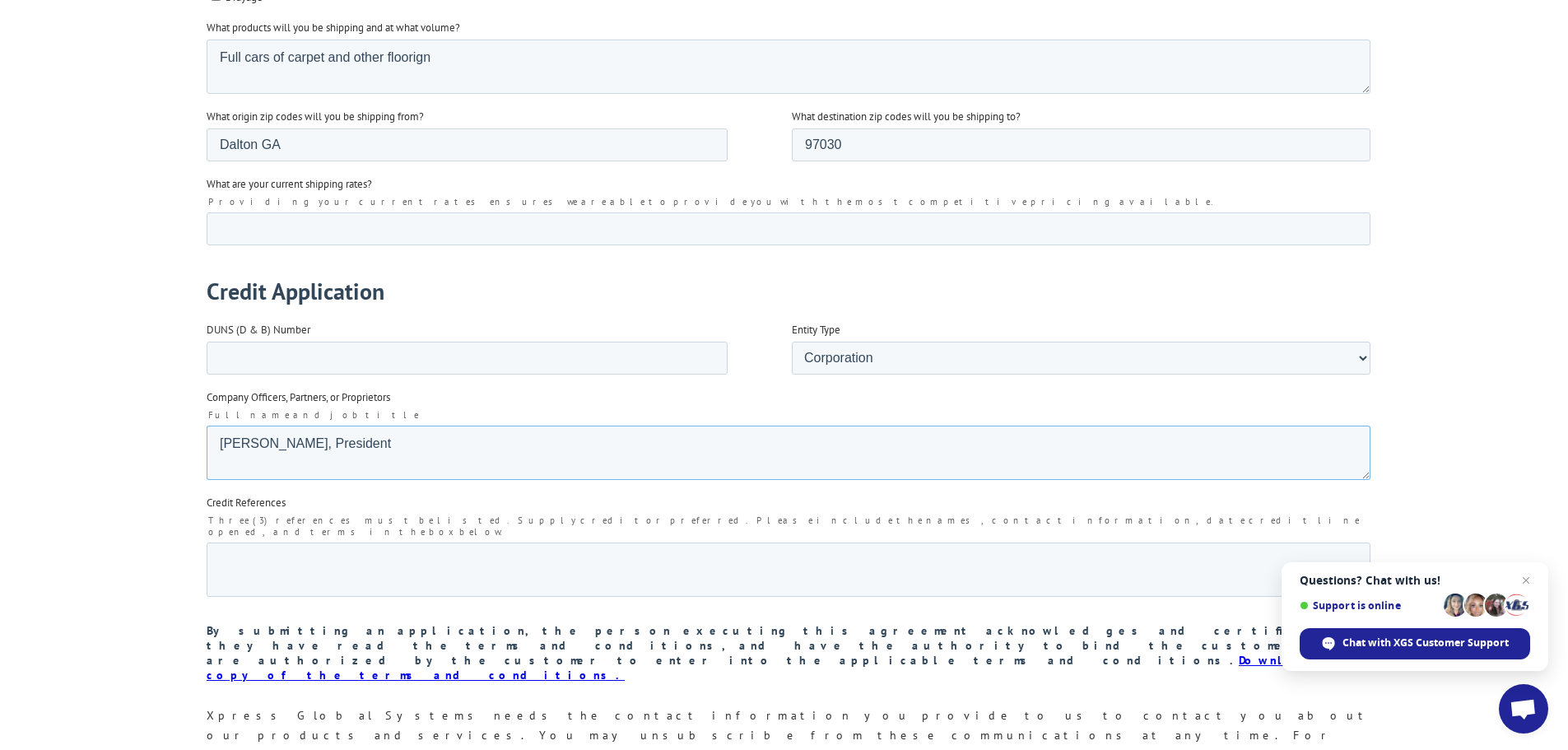
type textarea "[PERSON_NAME], President"
click at [305, 542] on textarea "Credit References" at bounding box center [787, 569] width 1164 height 54
click at [360, 542] on textarea "Engineered Floors" at bounding box center [787, 569] width 1164 height 54
click at [287, 565] on textarea "Engineered Floors T&A Supply [PERSON_NAME]" at bounding box center [787, 569] width 1164 height 54
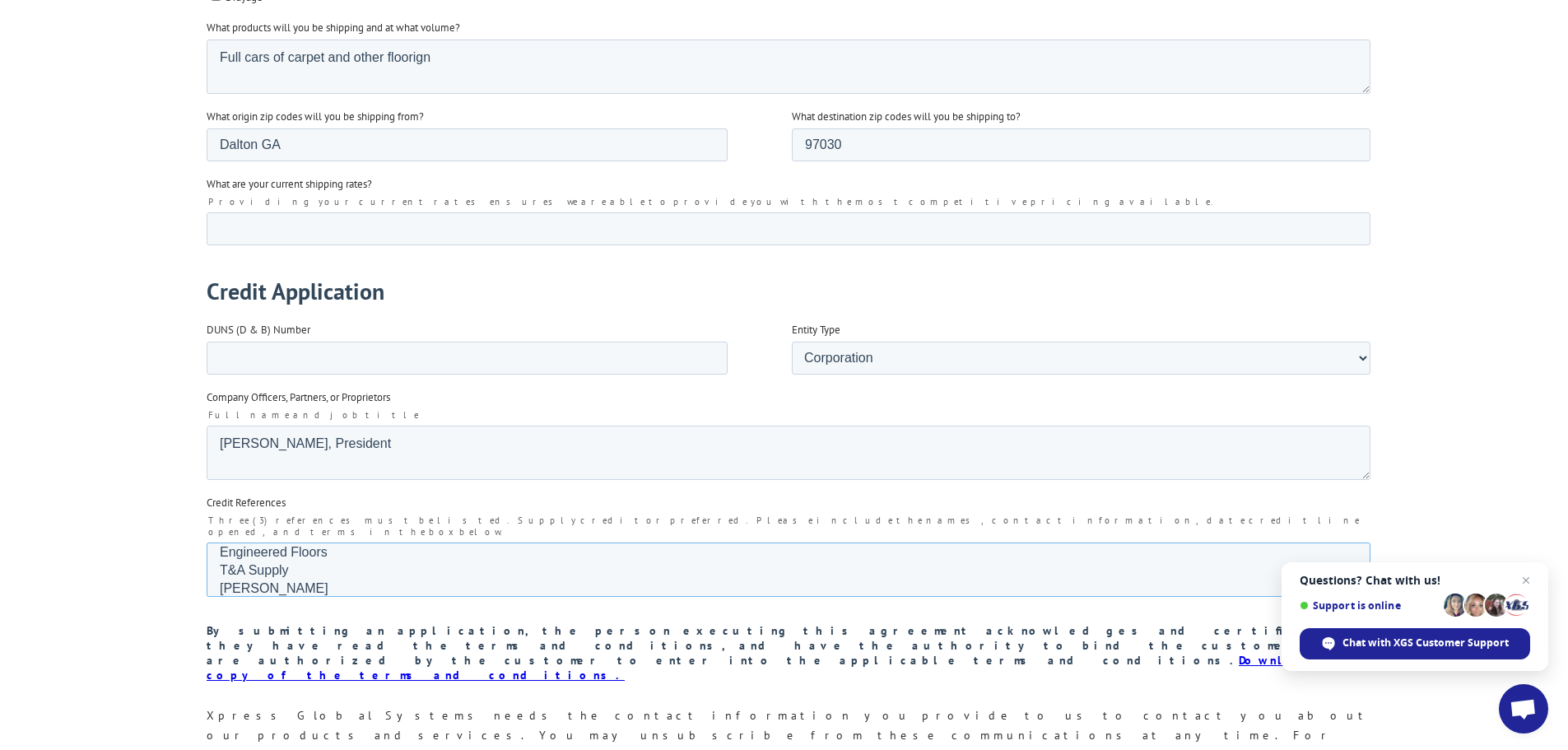
paste textarea "[PERSON_NAME] <[PERSON_NAME][EMAIL_ADDRESS][PERSON_NAME][DOMAIN_NAME]>"
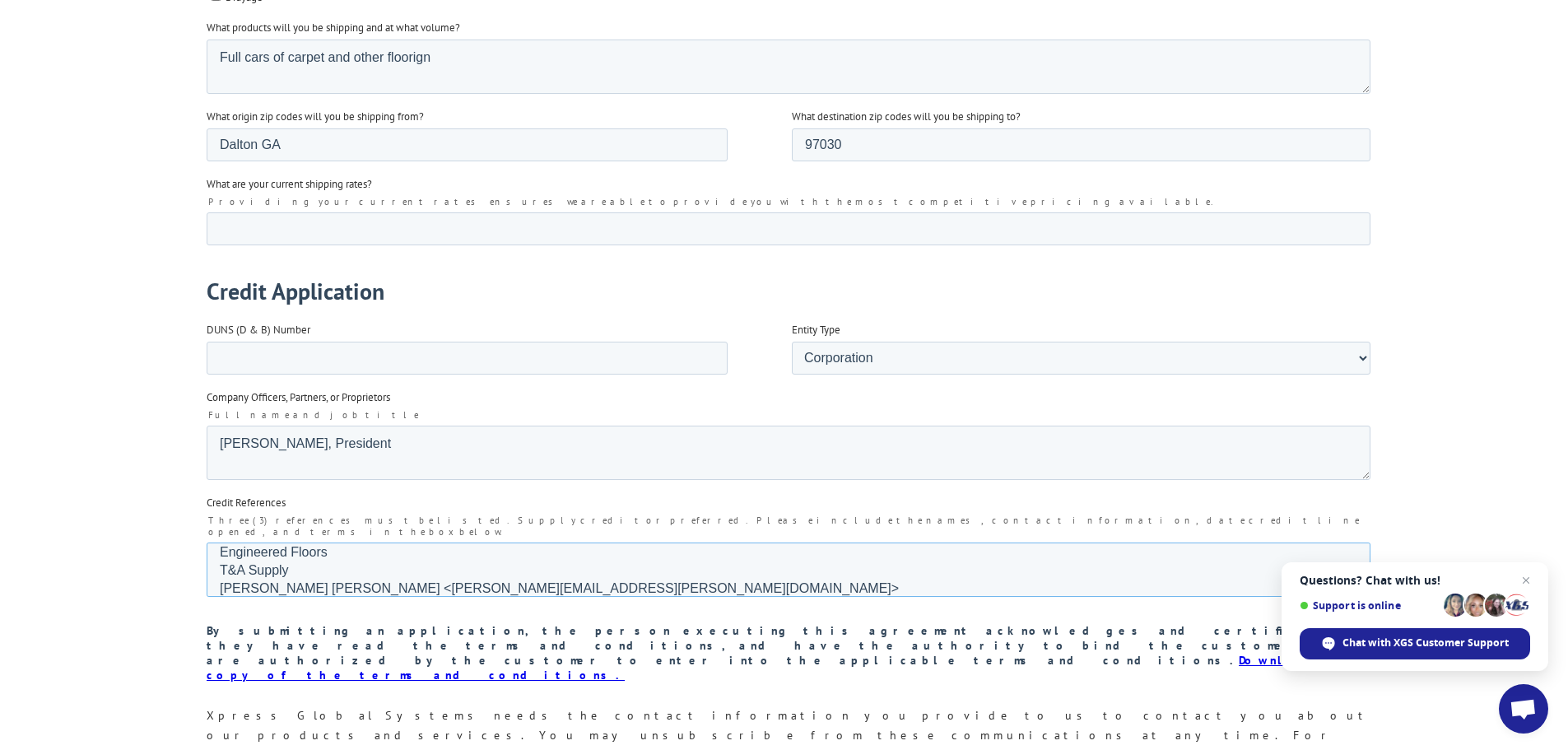
click at [357, 542] on textarea "Engineered Floors T&A Supply [PERSON_NAME] [PERSON_NAME] <[PERSON_NAME][EMAIL_A…" at bounding box center [787, 569] width 1164 height 54
paste textarea "[PERSON_NAME] <[PERSON_NAME][EMAIL_ADDRESS][PERSON_NAME][DOMAIN_NAME]>"
click at [330, 542] on textarea "Engineered [PERSON_NAME] <[PERSON_NAME][EMAIL_ADDRESS][PERSON_NAME][DOMAIN_NAME…" at bounding box center [787, 569] width 1164 height 54
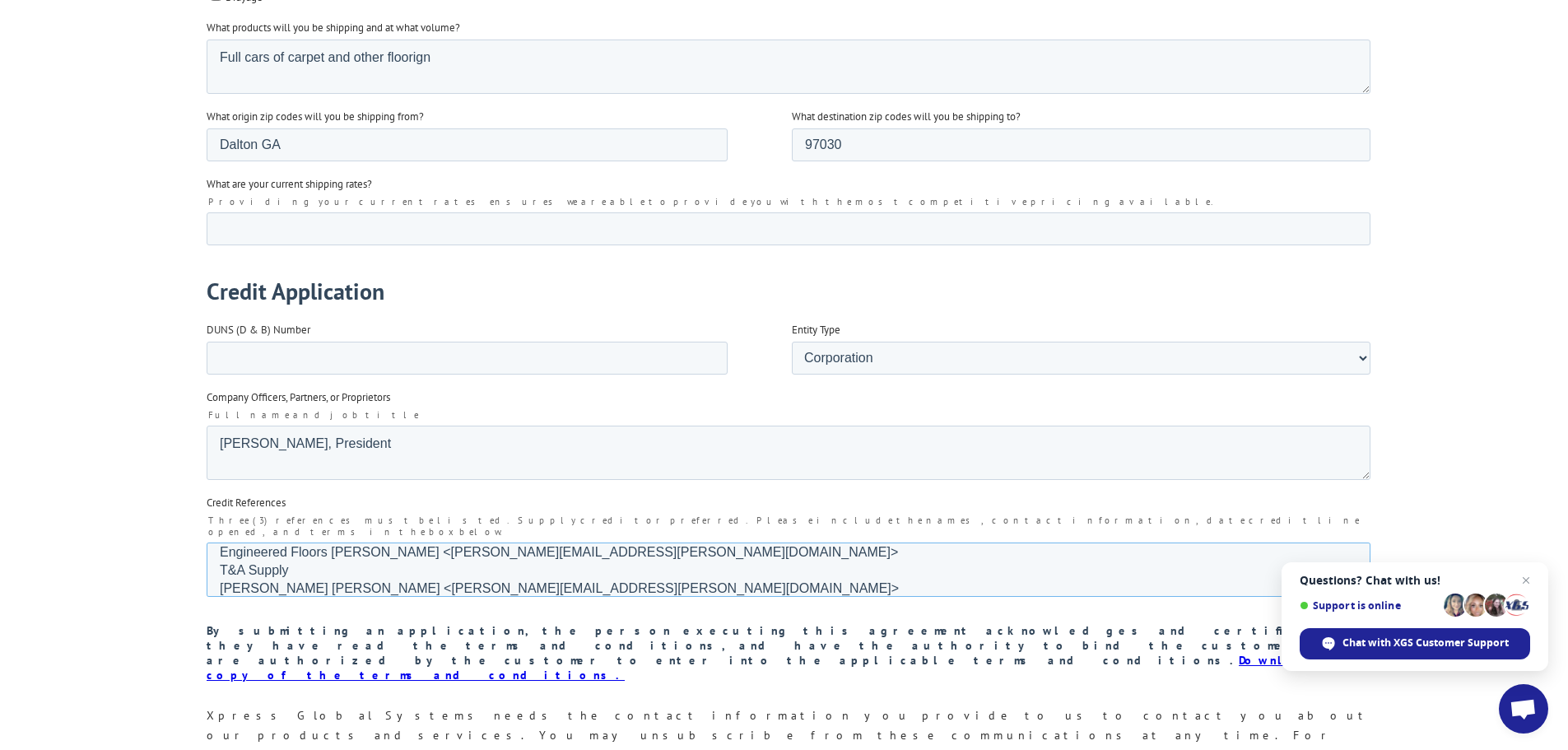
click at [298, 544] on textarea "Engineered Floors [PERSON_NAME] <[PERSON_NAME][EMAIL_ADDRESS][PERSON_NAME][DOMA…" at bounding box center [787, 569] width 1164 height 54
click at [339, 546] on textarea "Engineered Floors [PERSON_NAME] <[PERSON_NAME][EMAIL_ADDRESS][PERSON_NAME][DOMA…" at bounding box center [787, 569] width 1164 height 54
paste textarea "[PERSON_NAME] <[EMAIL_ADDRESS][DOMAIN_NAME]>"
type textarea "Engineered Floors [PERSON_NAME] <[PERSON_NAME][EMAIL_ADDRESS][PERSON_NAME][DOMA…"
